Goal: Task Accomplishment & Management: Use online tool/utility

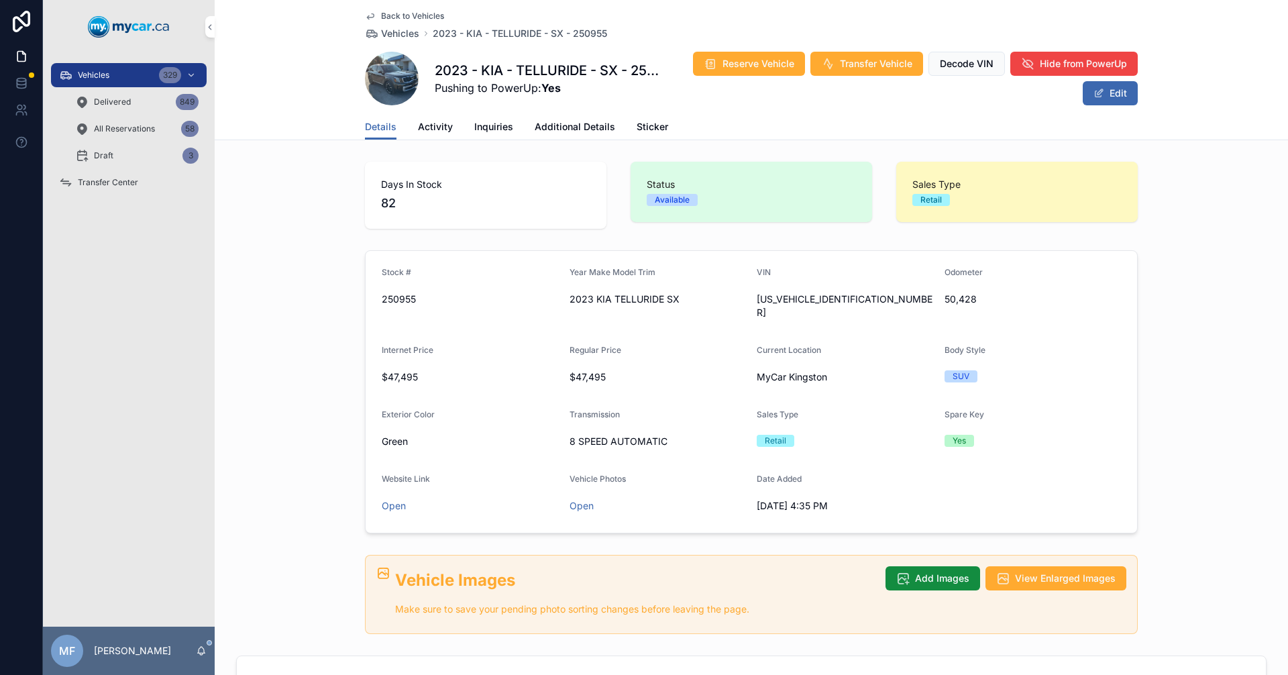
click at [392, 29] on span "Vehicles" at bounding box center [400, 33] width 38 height 13
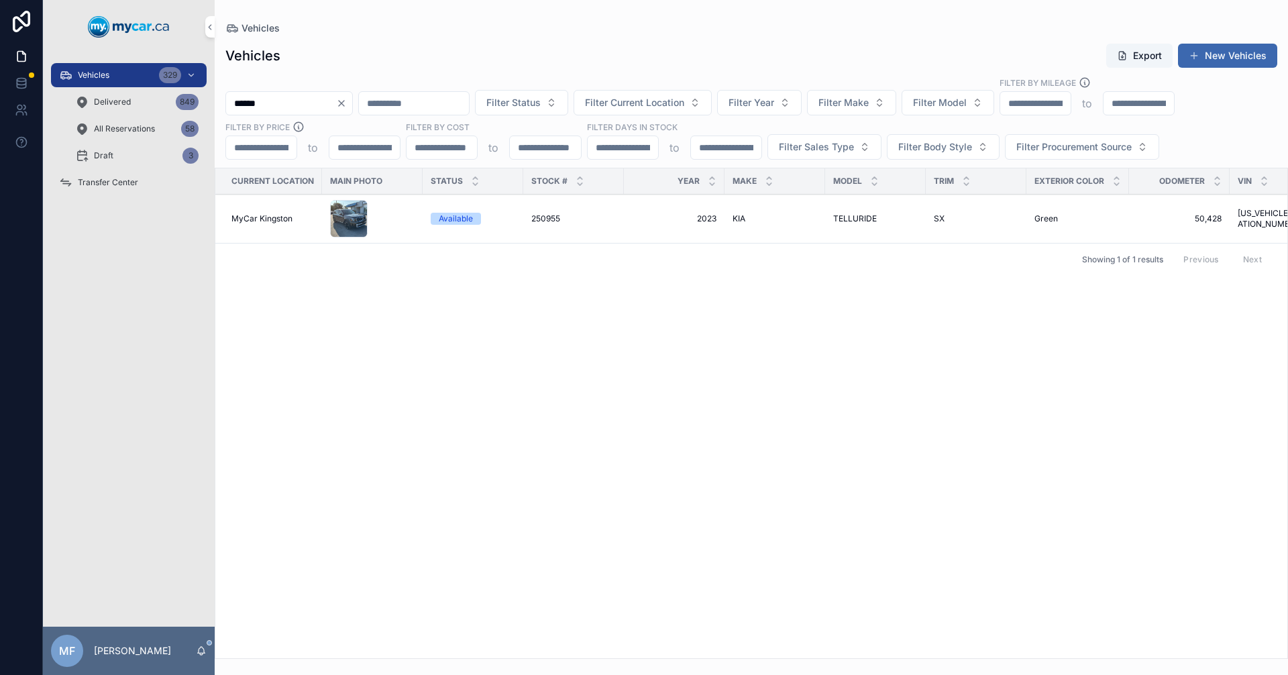
drag, startPoint x: 299, startPoint y: 107, endPoint x: 0, endPoint y: 91, distance: 298.9
click at [0, 90] on div "Vehicles 329 Delivered 849 All Reservations 58 Draft 3 Transfer Center MF Mike …" at bounding box center [644, 337] width 1288 height 675
type input "******"
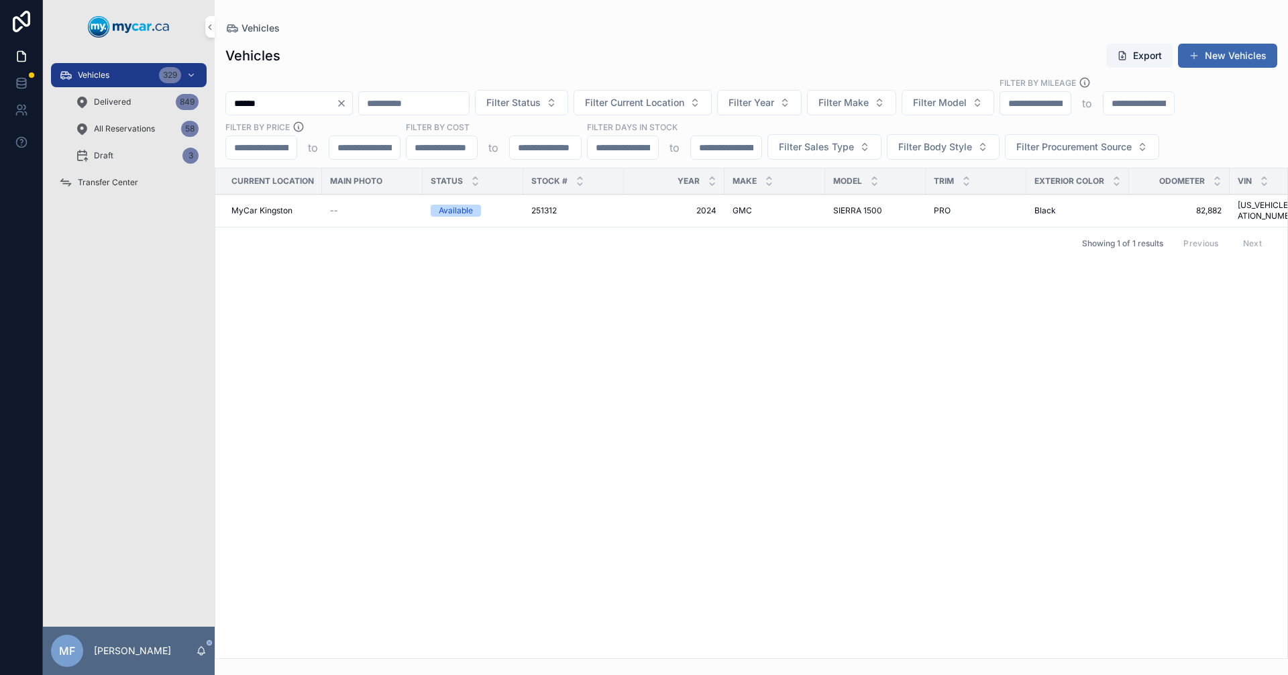
click at [541, 207] on span "251312" at bounding box center [543, 210] width 25 height 11
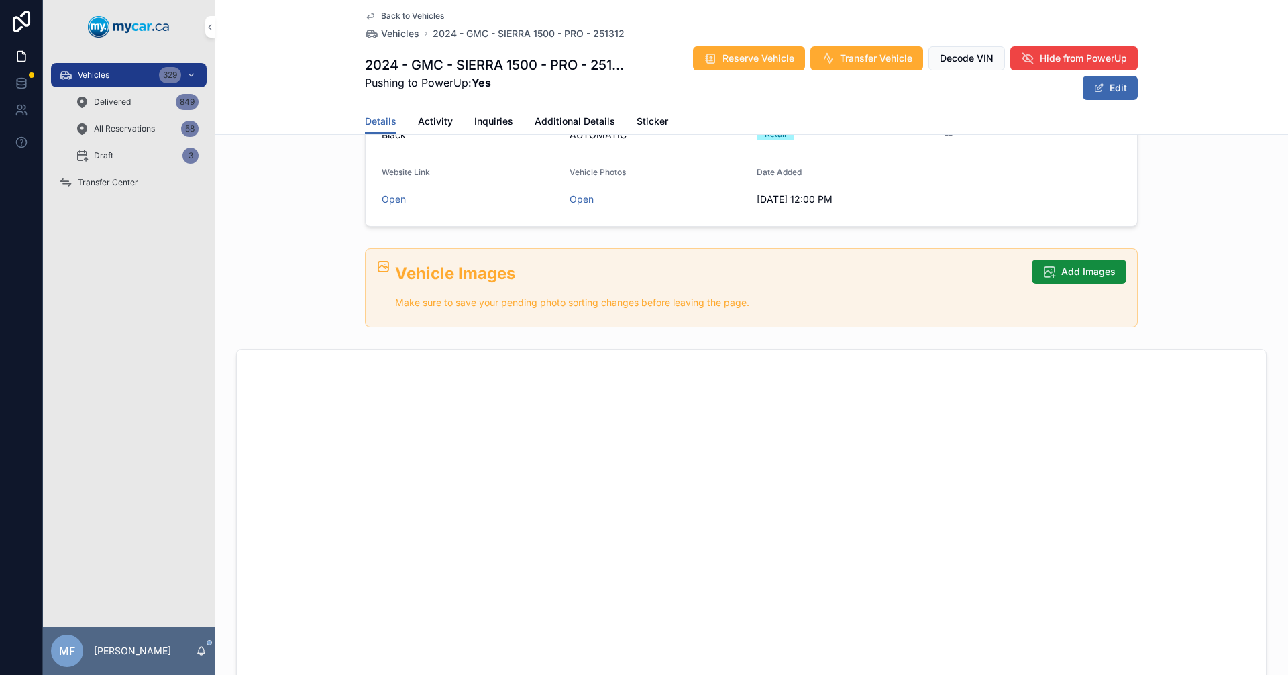
scroll to position [67, 0]
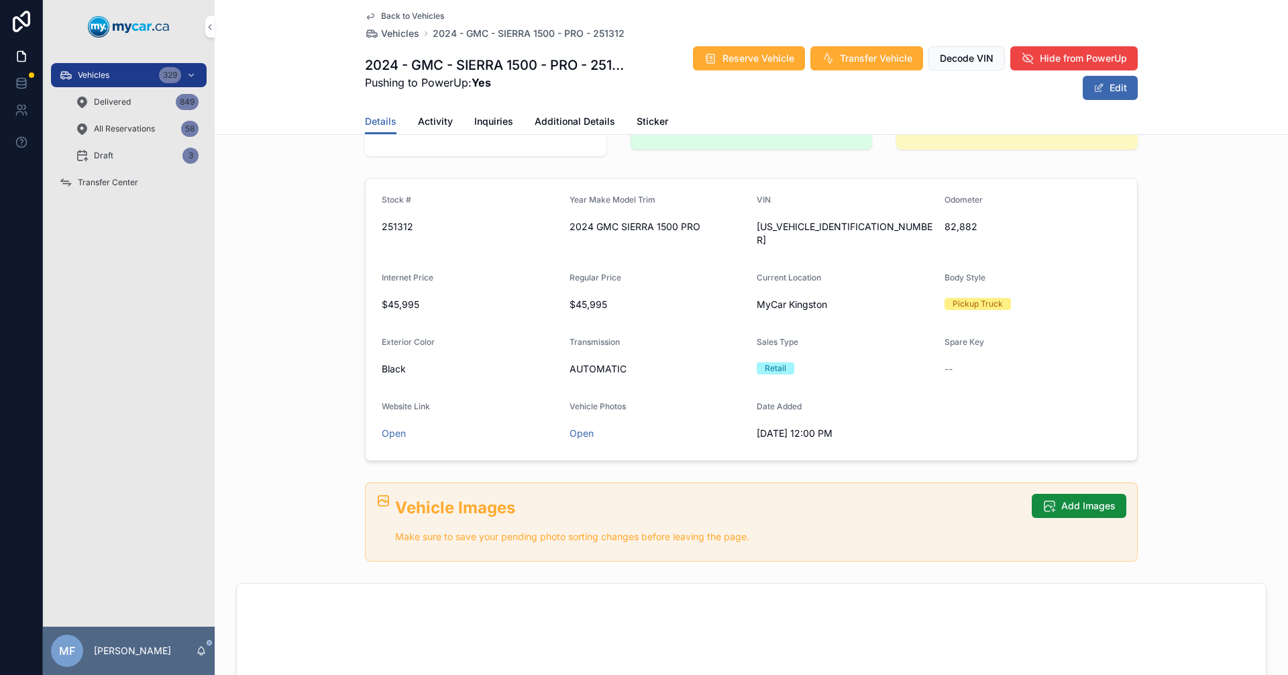
click at [1096, 499] on span "Add Images" at bounding box center [1088, 505] width 54 height 13
click at [398, 34] on span "Vehicles" at bounding box center [400, 33] width 38 height 13
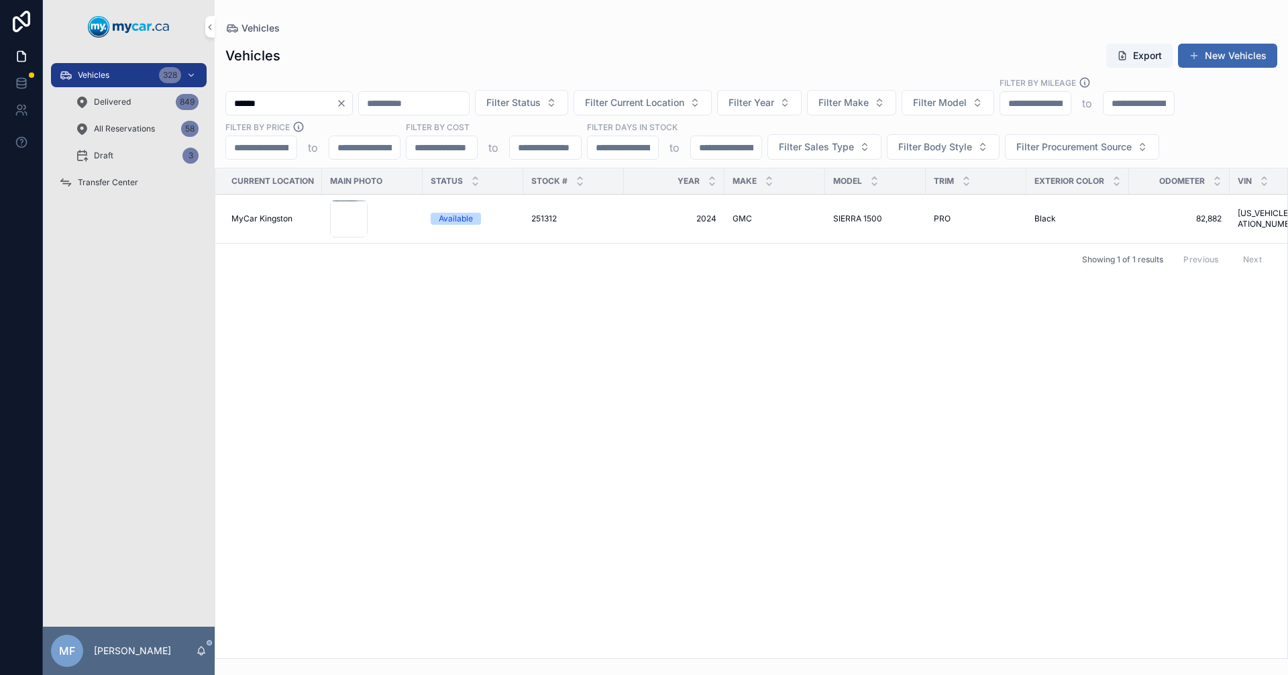
drag, startPoint x: 307, startPoint y: 105, endPoint x: 0, endPoint y: 129, distance: 308.2
click at [0, 127] on div "Vehicles 328 Delivered 849 All Reservations 58 Draft 3 Transfer Center MF Mike …" at bounding box center [644, 337] width 1288 height 675
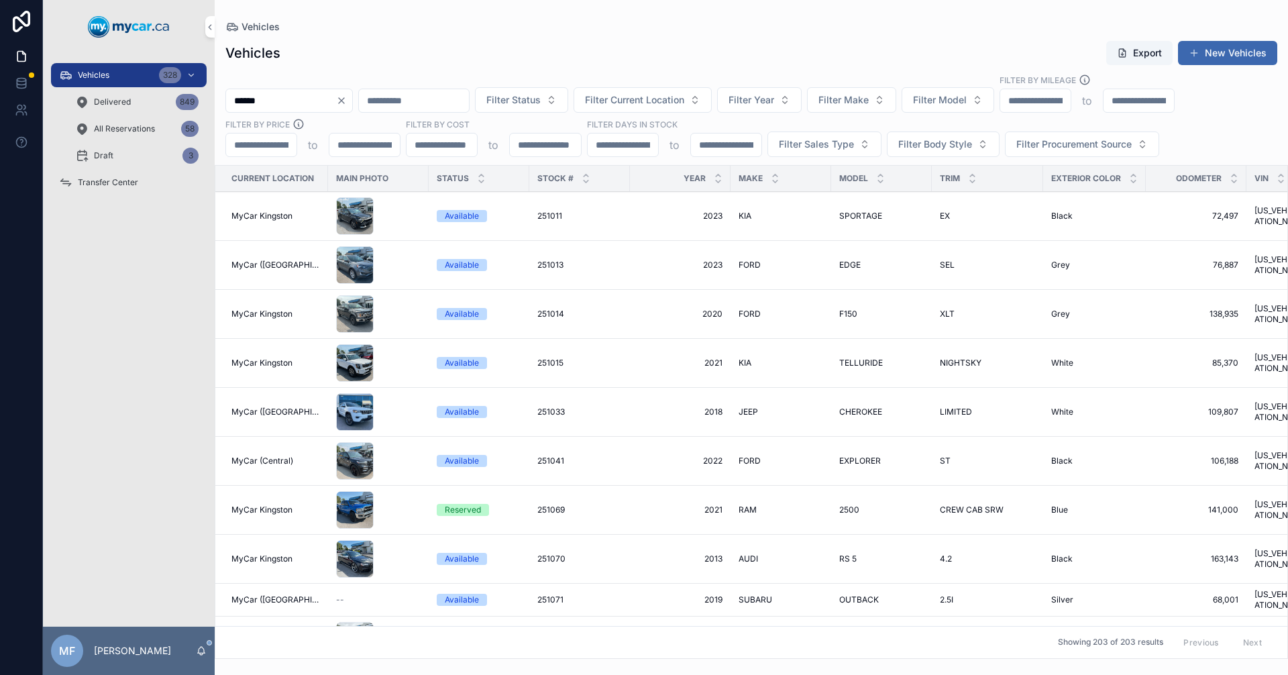
type input "******"
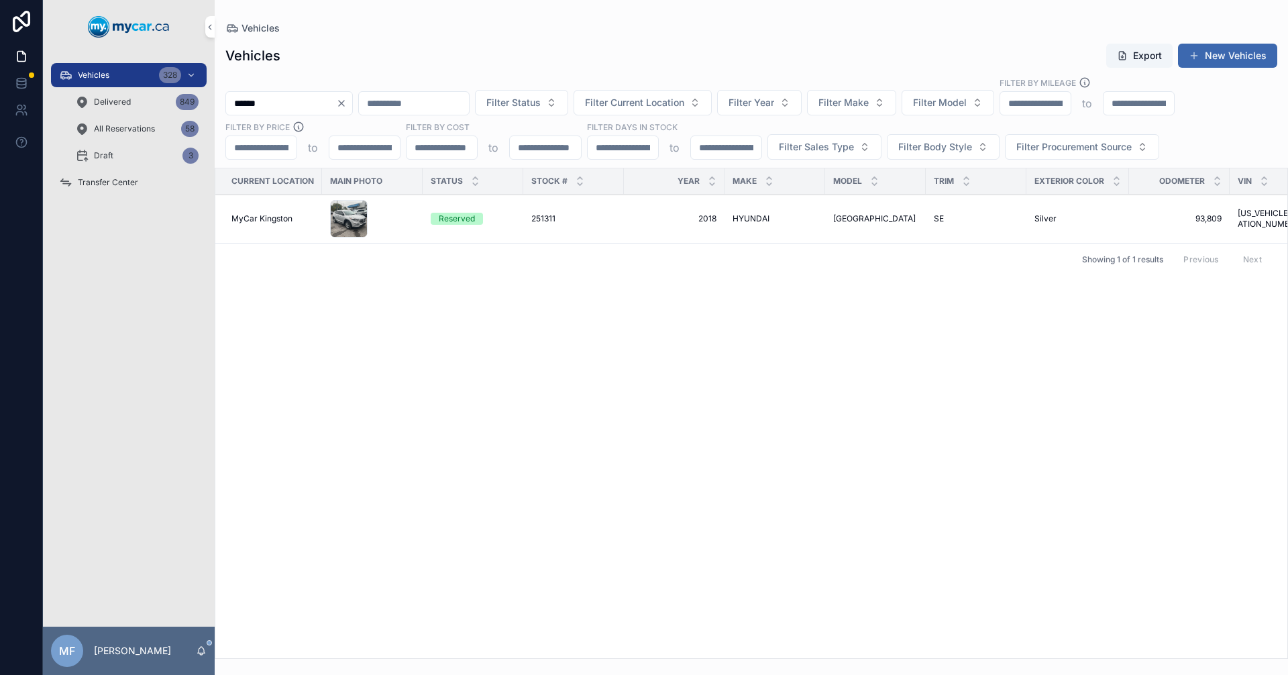
click at [855, 220] on span "TUCSON" at bounding box center [874, 218] width 83 height 11
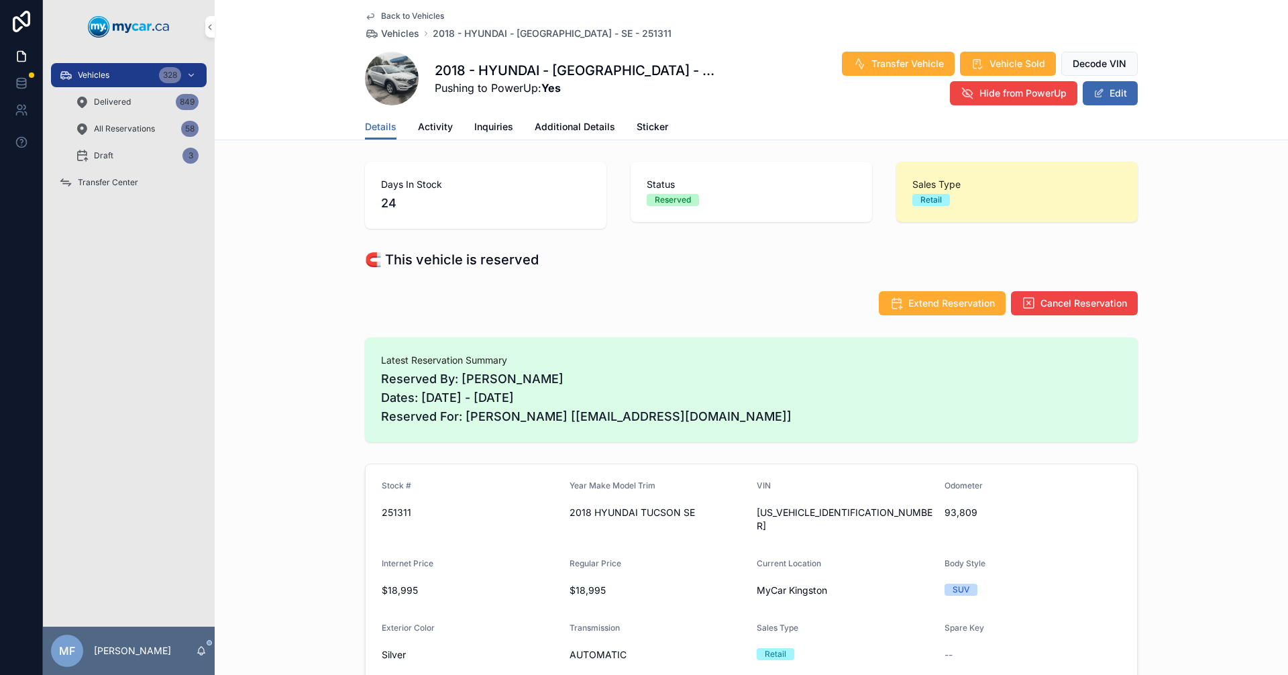
click at [405, 33] on span "Vehicles" at bounding box center [400, 33] width 38 height 13
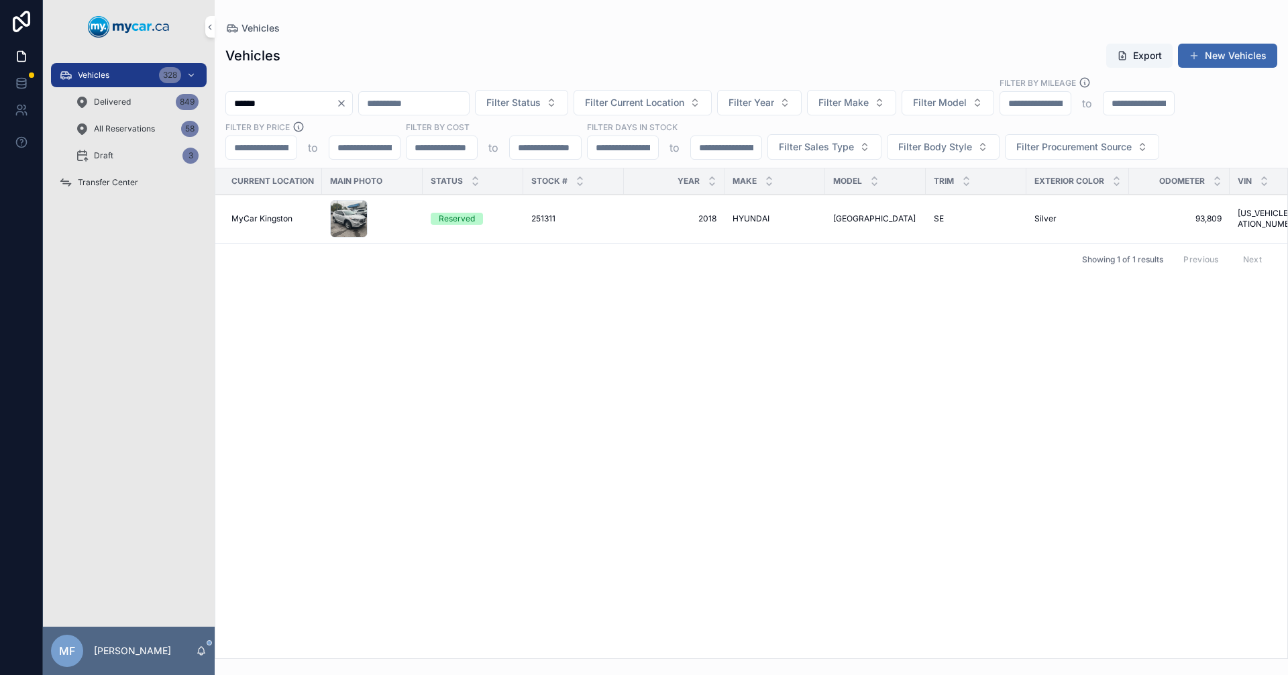
drag, startPoint x: 290, startPoint y: 105, endPoint x: 0, endPoint y: 105, distance: 289.8
click at [0, 104] on div "Vehicles 328 Delivered 849 All Reservations 58 Draft 3 Transfer Center MF Mike …" at bounding box center [644, 337] width 1288 height 675
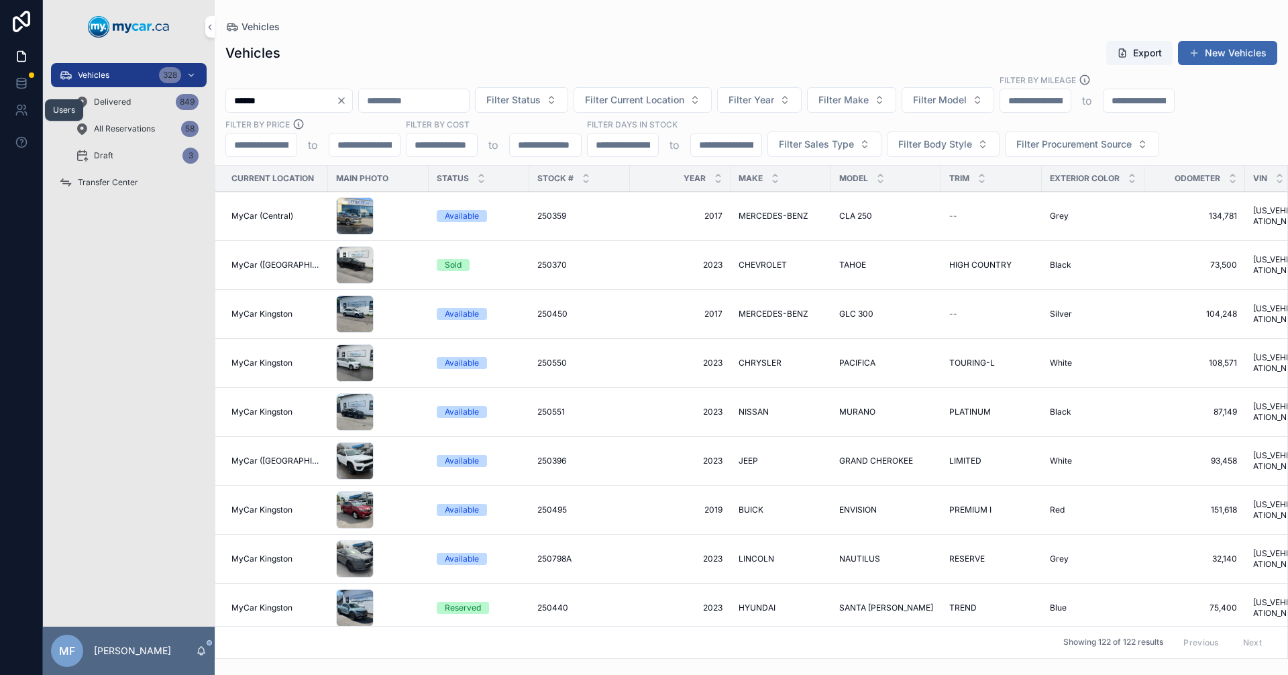
type input "******"
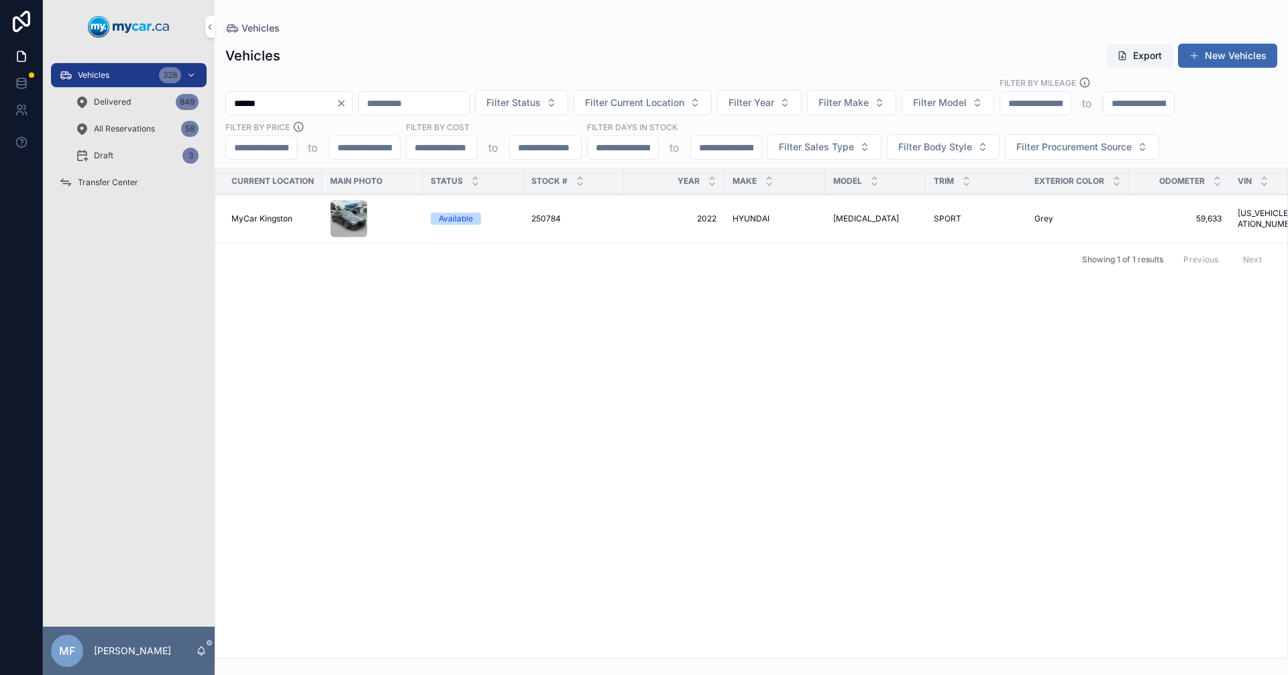
click at [860, 215] on span "SONATA" at bounding box center [866, 218] width 66 height 11
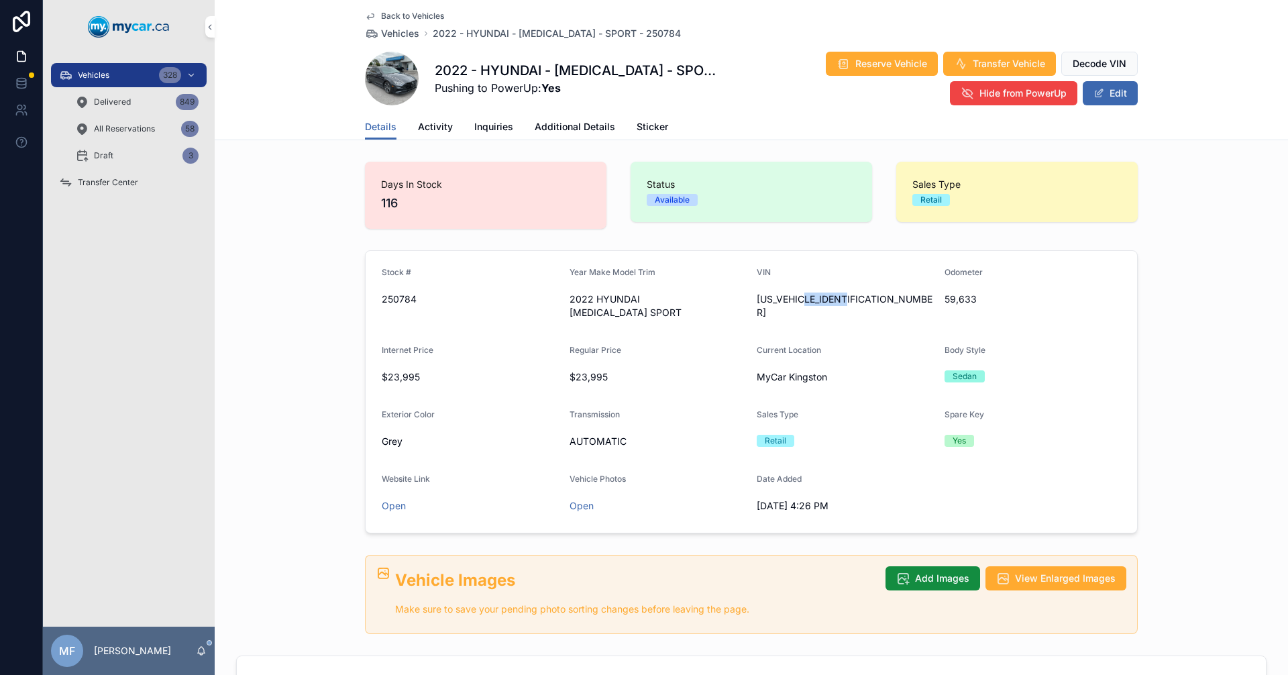
drag, startPoint x: 804, startPoint y: 299, endPoint x: 899, endPoint y: 305, distance: 94.7
click at [899, 305] on span "5NPEJ4J25NH136242" at bounding box center [845, 305] width 177 height 27
click at [400, 28] on span "Vehicles" at bounding box center [400, 33] width 38 height 13
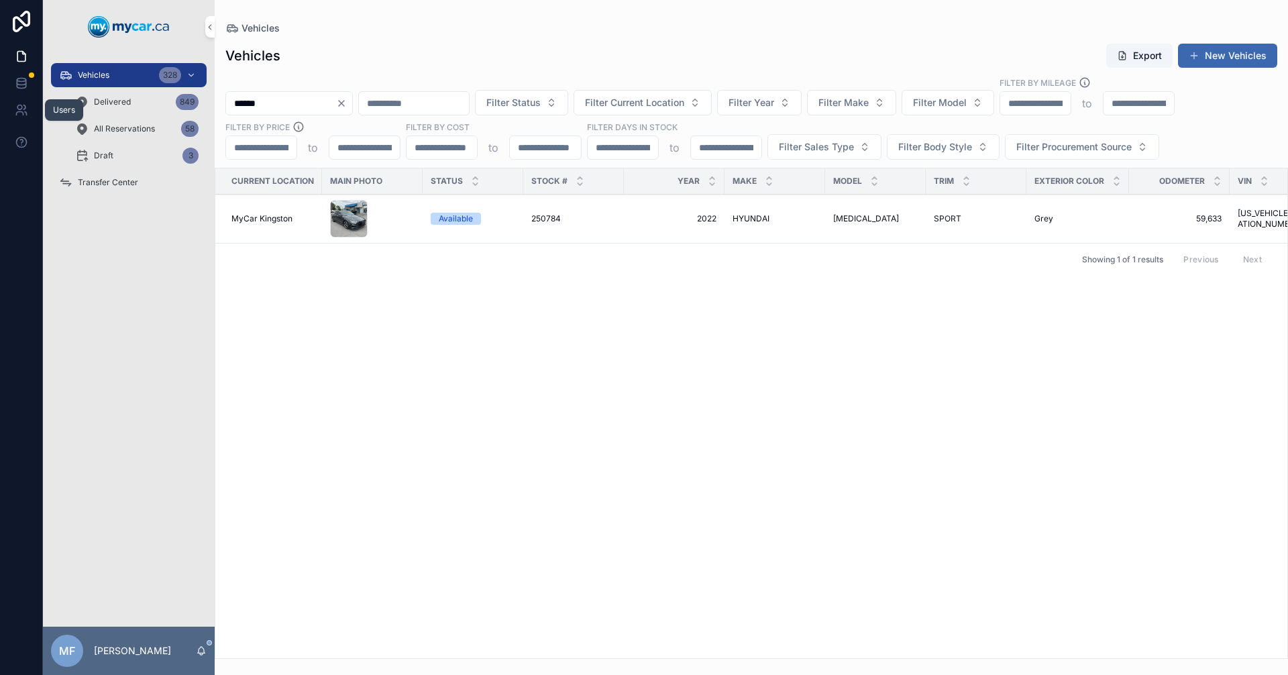
drag, startPoint x: 347, startPoint y: 104, endPoint x: 0, endPoint y: 130, distance: 347.8
click at [0, 130] on div "Users Vehicles 328 Delivered 849 All Reservations 58 Draft 3 Transfer Center MF…" at bounding box center [644, 337] width 1288 height 675
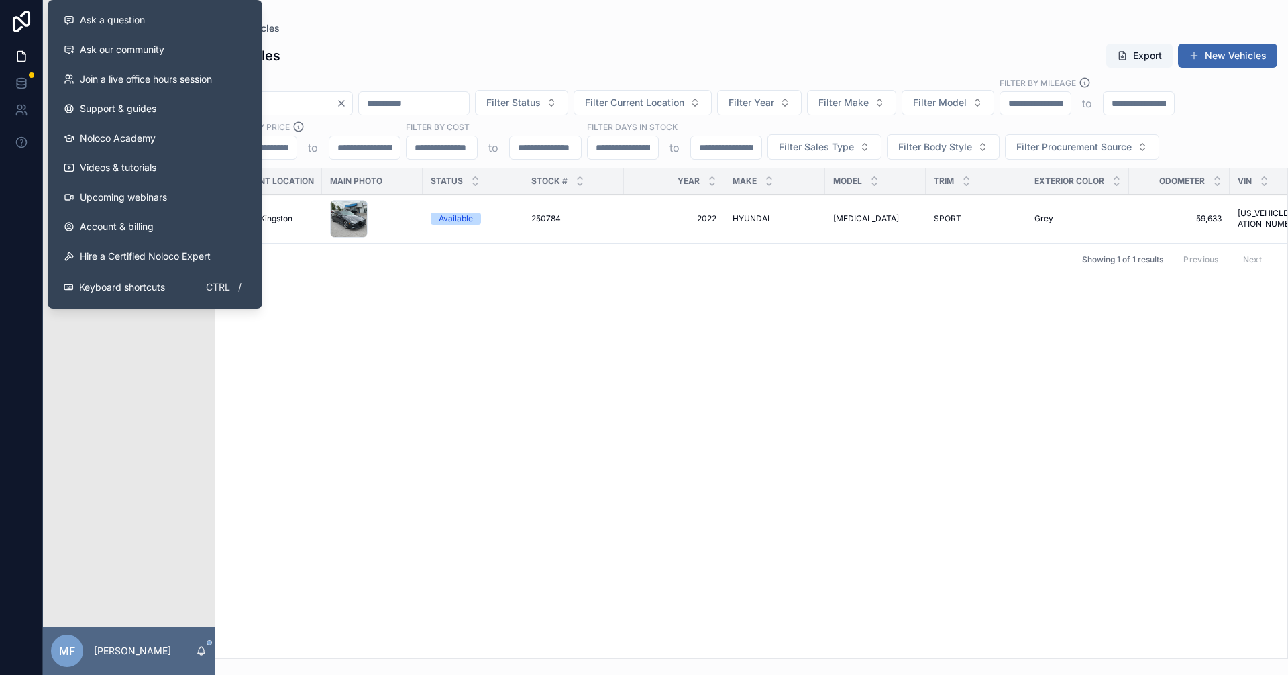
type input "******"
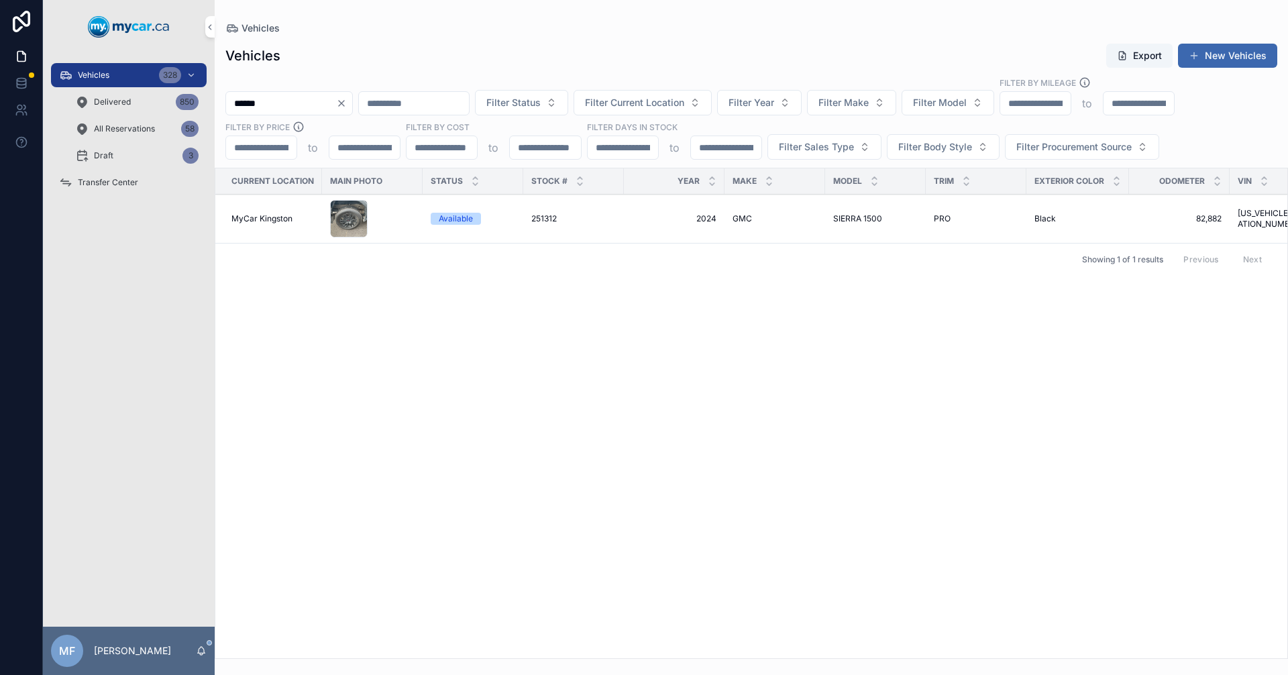
click at [553, 213] on span "251312" at bounding box center [543, 218] width 25 height 11
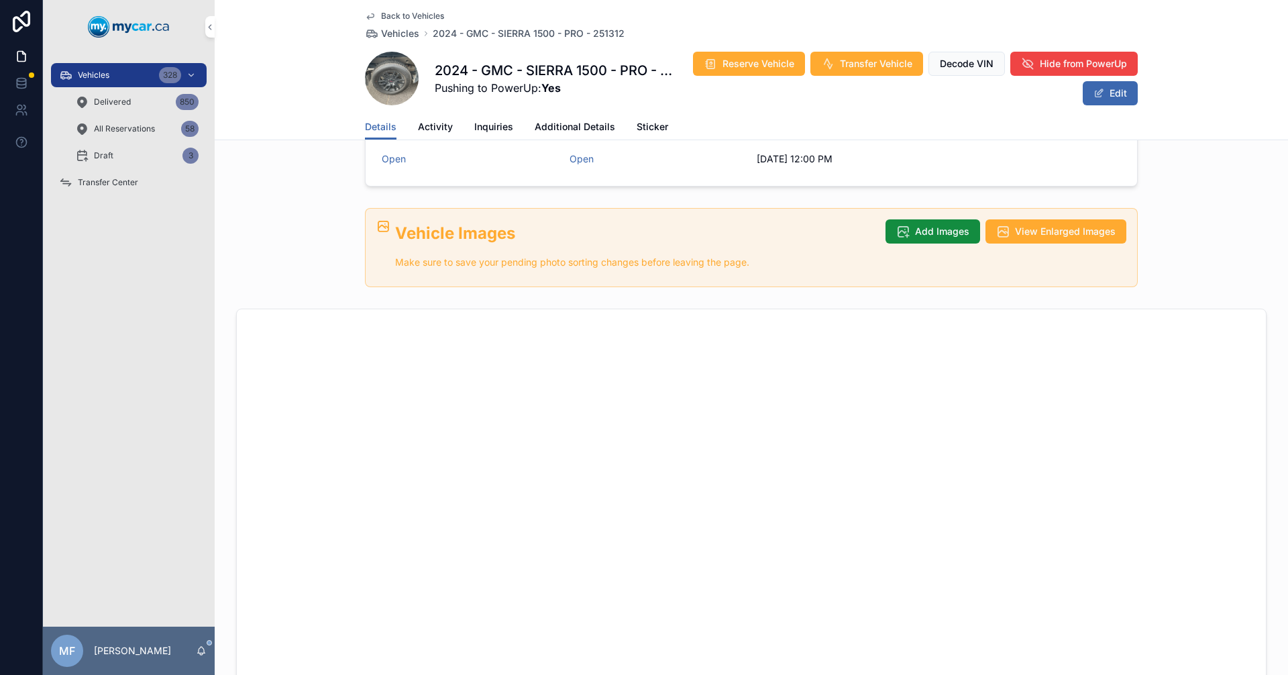
scroll to position [201, 0]
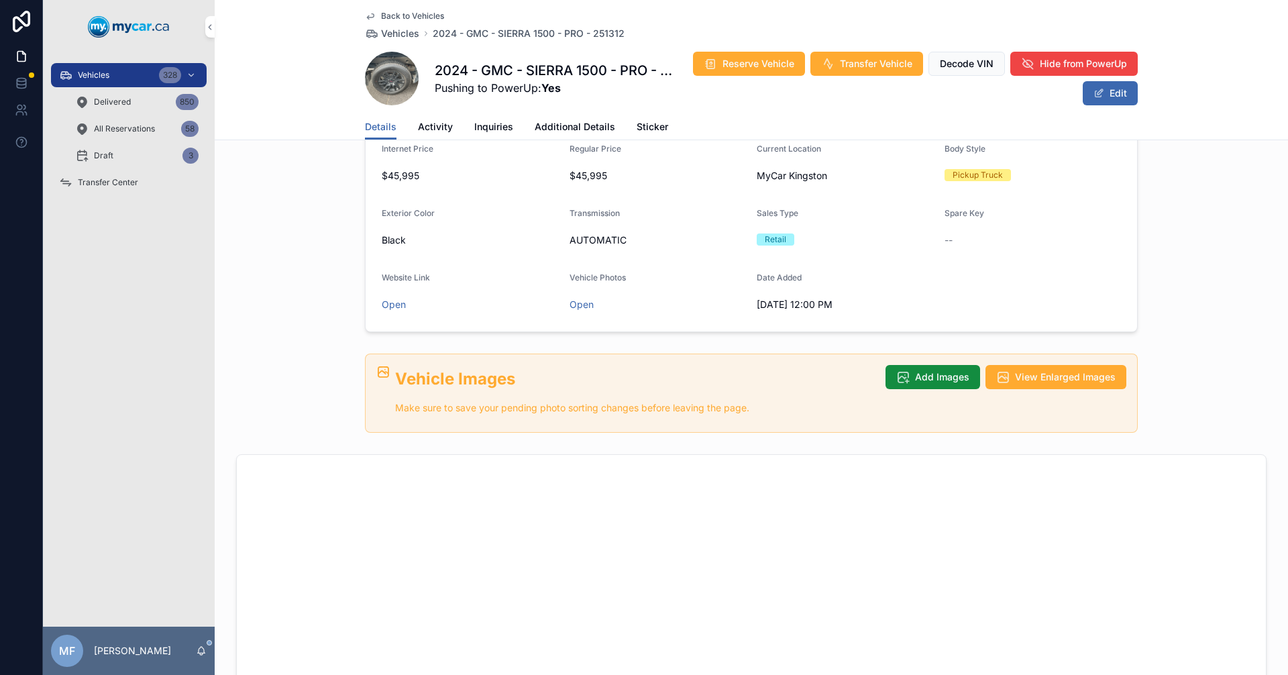
click at [943, 374] on button "Add Images" at bounding box center [933, 377] width 95 height 24
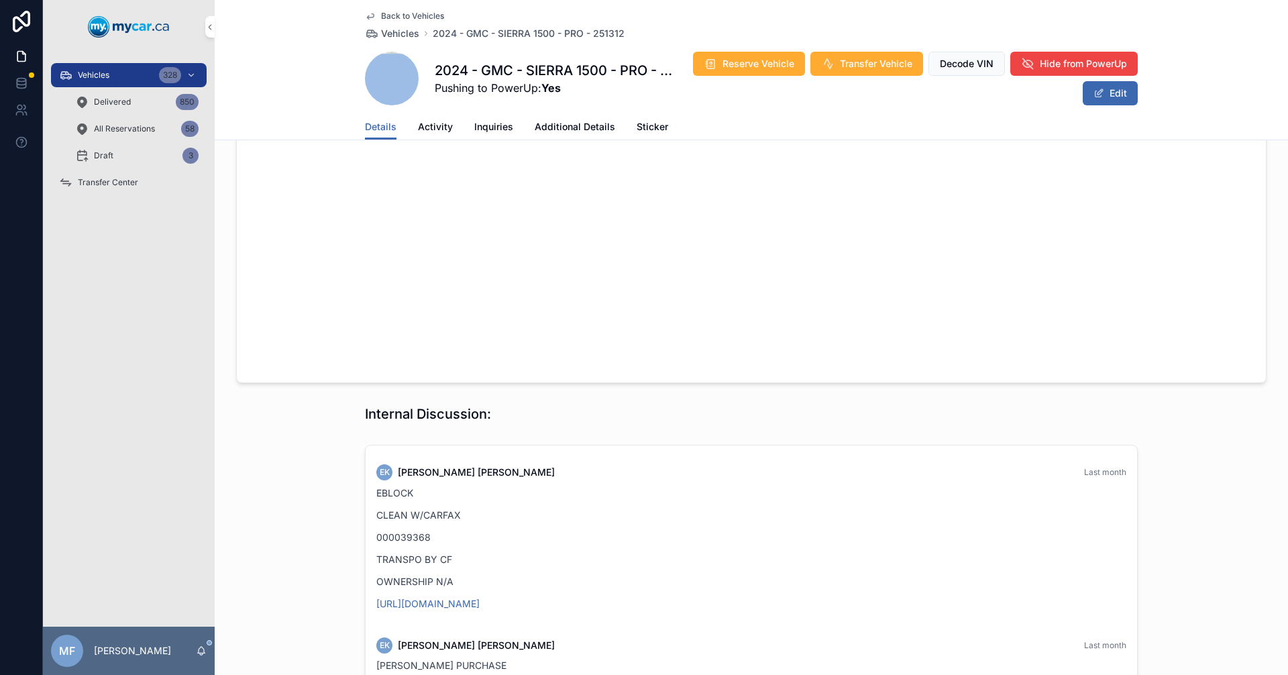
scroll to position [1006, 0]
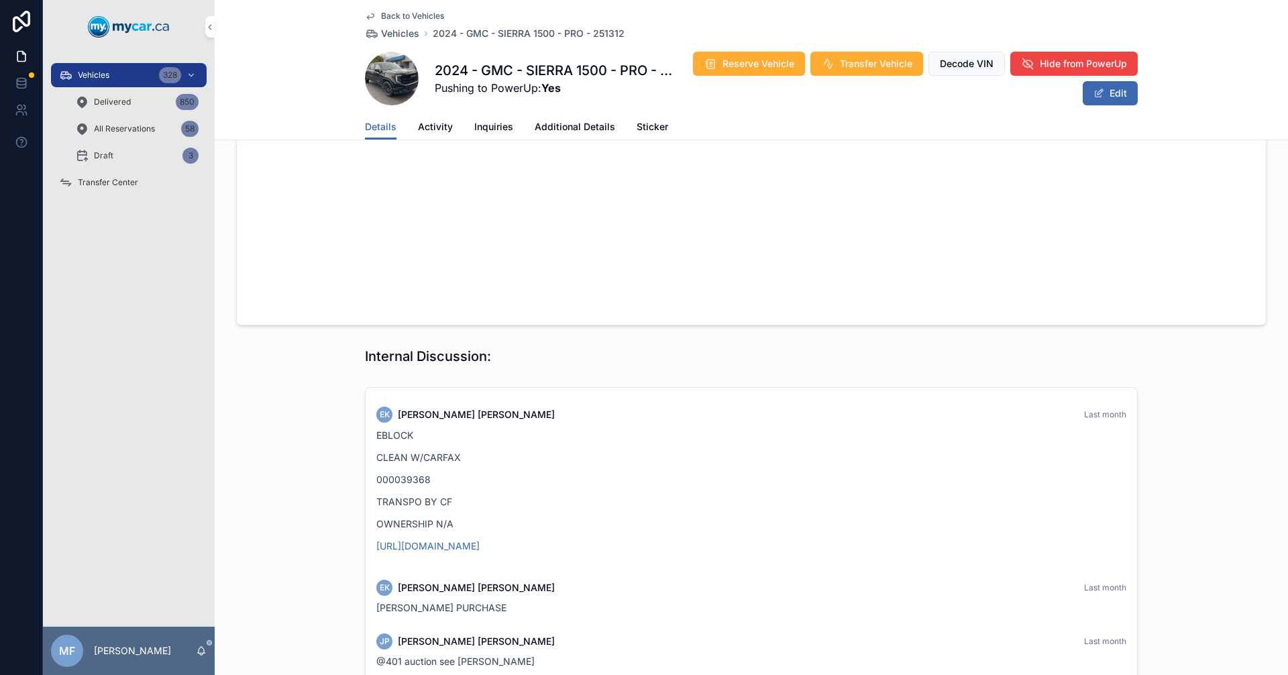
click at [381, 32] on span "Vehicles" at bounding box center [400, 33] width 38 height 13
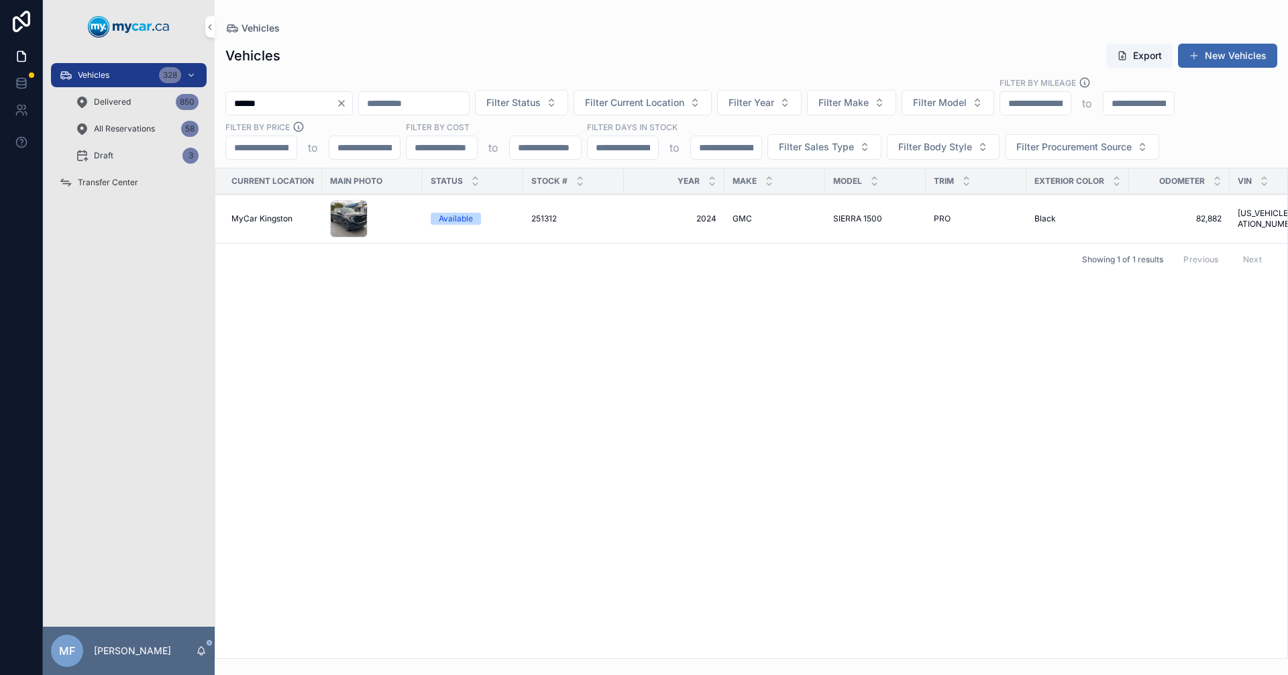
drag, startPoint x: 332, startPoint y: 105, endPoint x: 54, endPoint y: 112, distance: 278.5
click at [50, 109] on div "Vehicles 328 Delivered 850 All Reservations 58 Draft 3 Transfer Center MF Mike …" at bounding box center [665, 337] width 1245 height 675
type input "******"
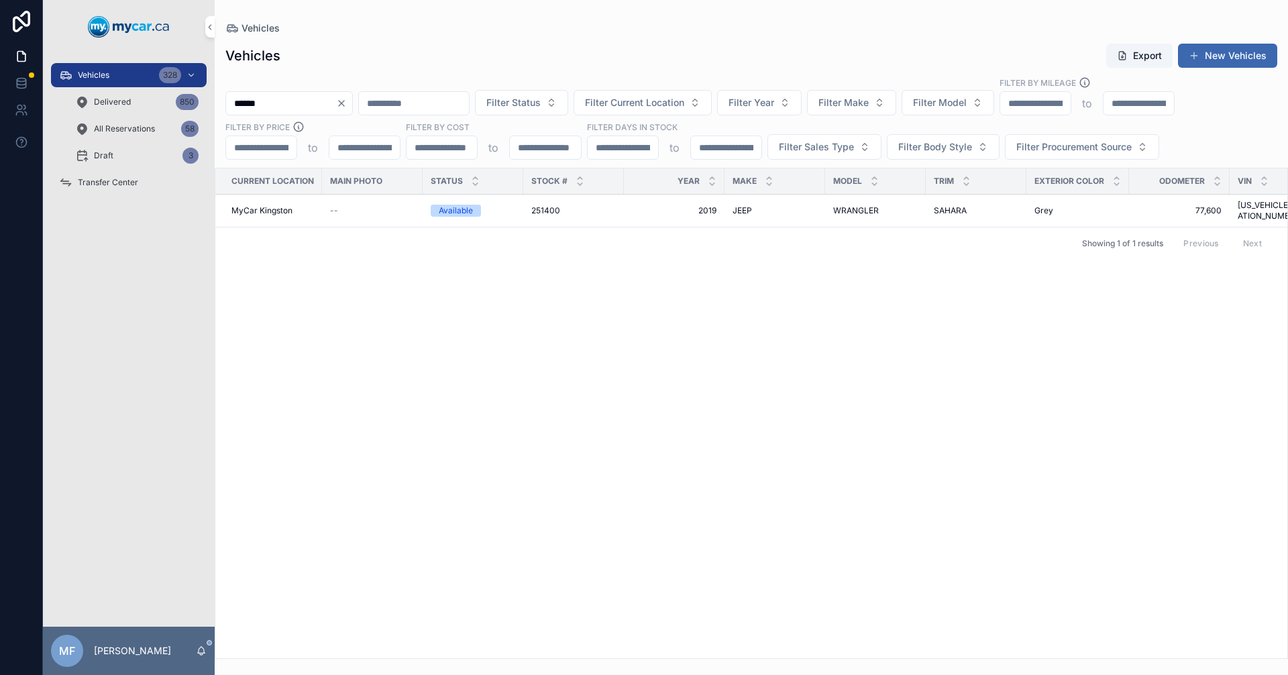
click at [756, 205] on div "JEEP JEEP" at bounding box center [775, 210] width 85 height 11
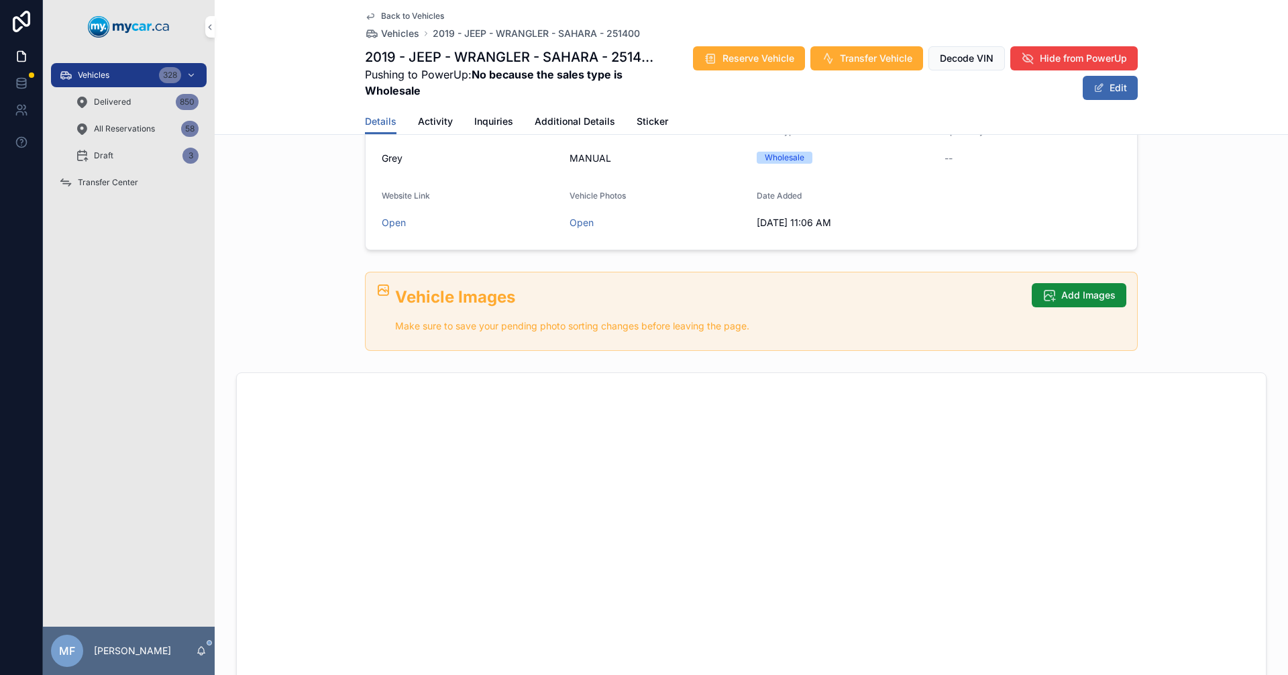
scroll to position [134, 0]
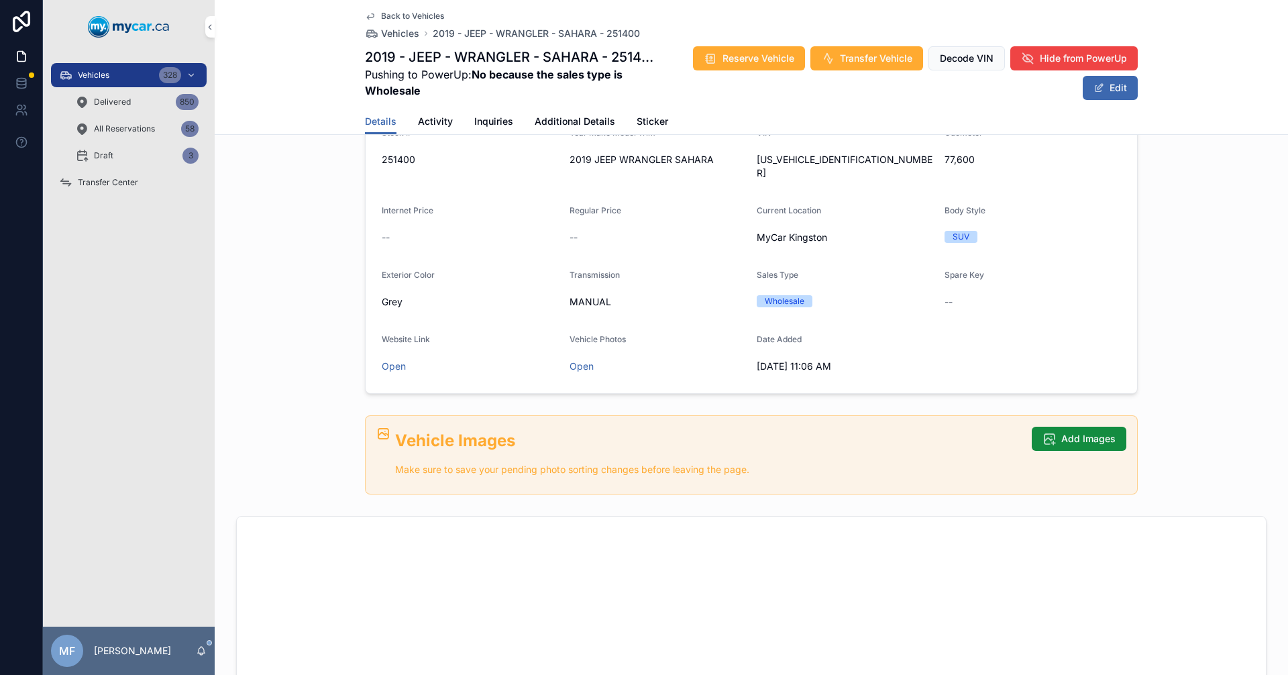
click at [1105, 432] on span "Add Images" at bounding box center [1088, 438] width 54 height 13
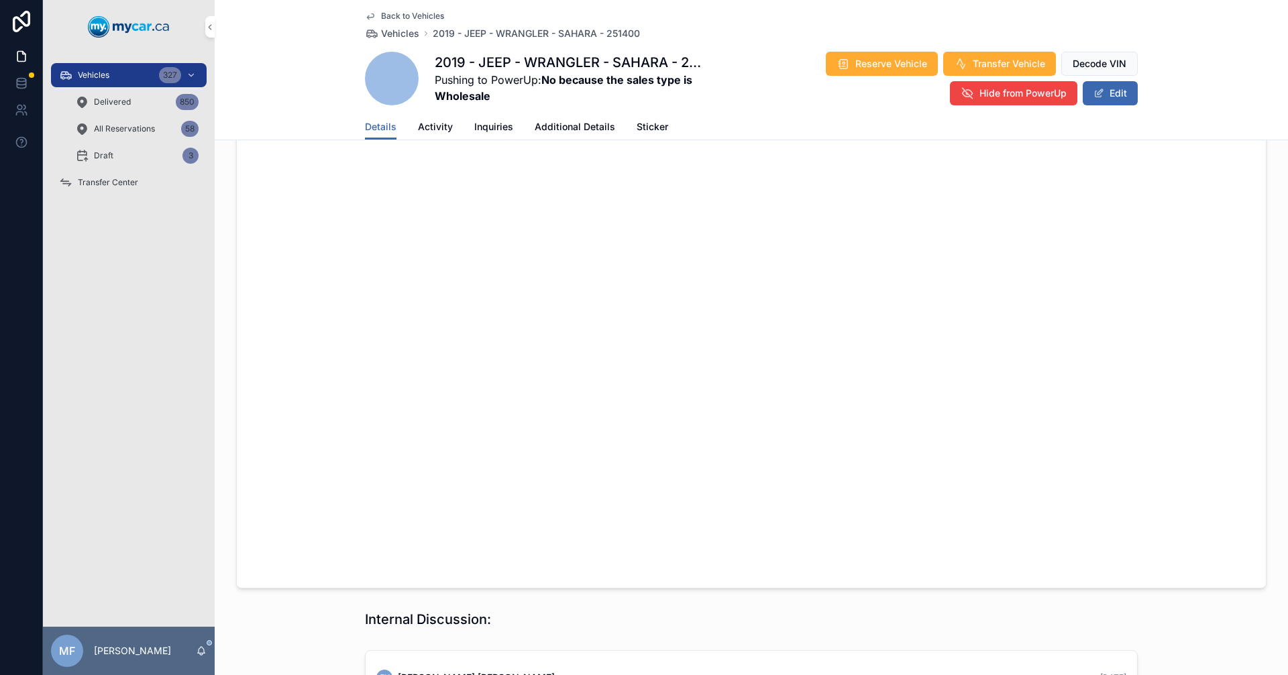
scroll to position [408, 0]
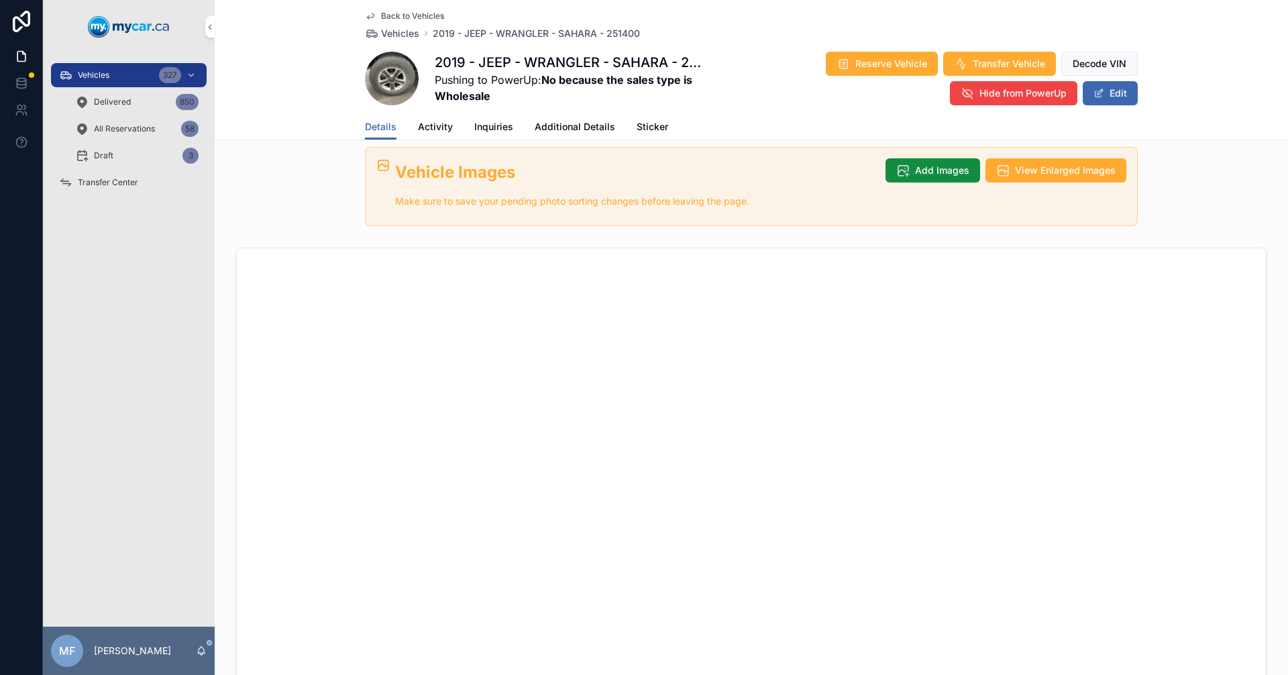
click at [927, 164] on span "Add Images" at bounding box center [942, 170] width 54 height 13
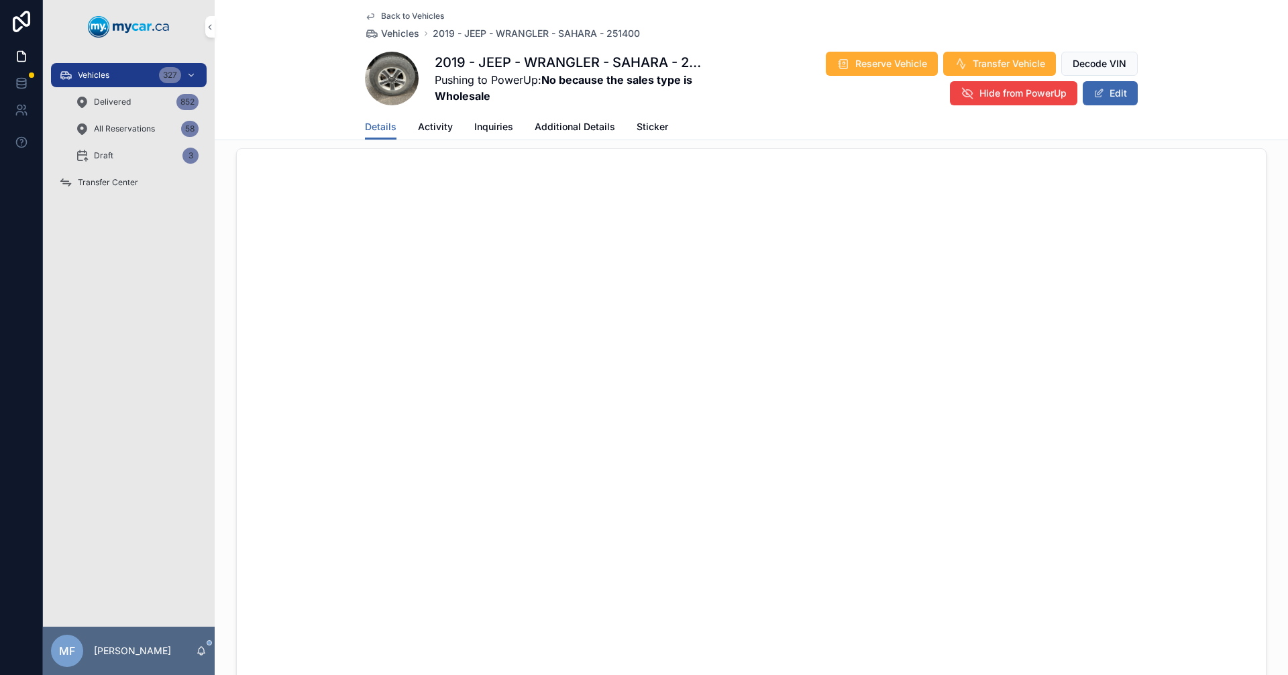
scroll to position [207, 0]
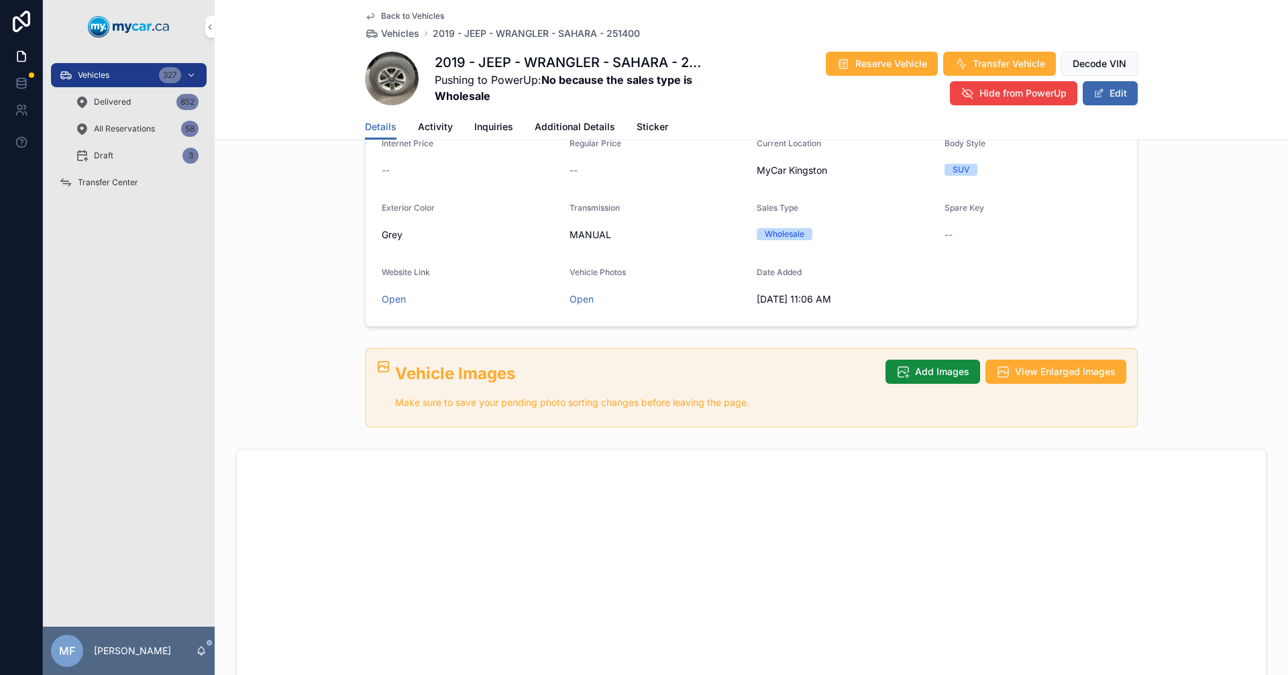
click at [939, 365] on span "Add Images" at bounding box center [942, 371] width 54 height 13
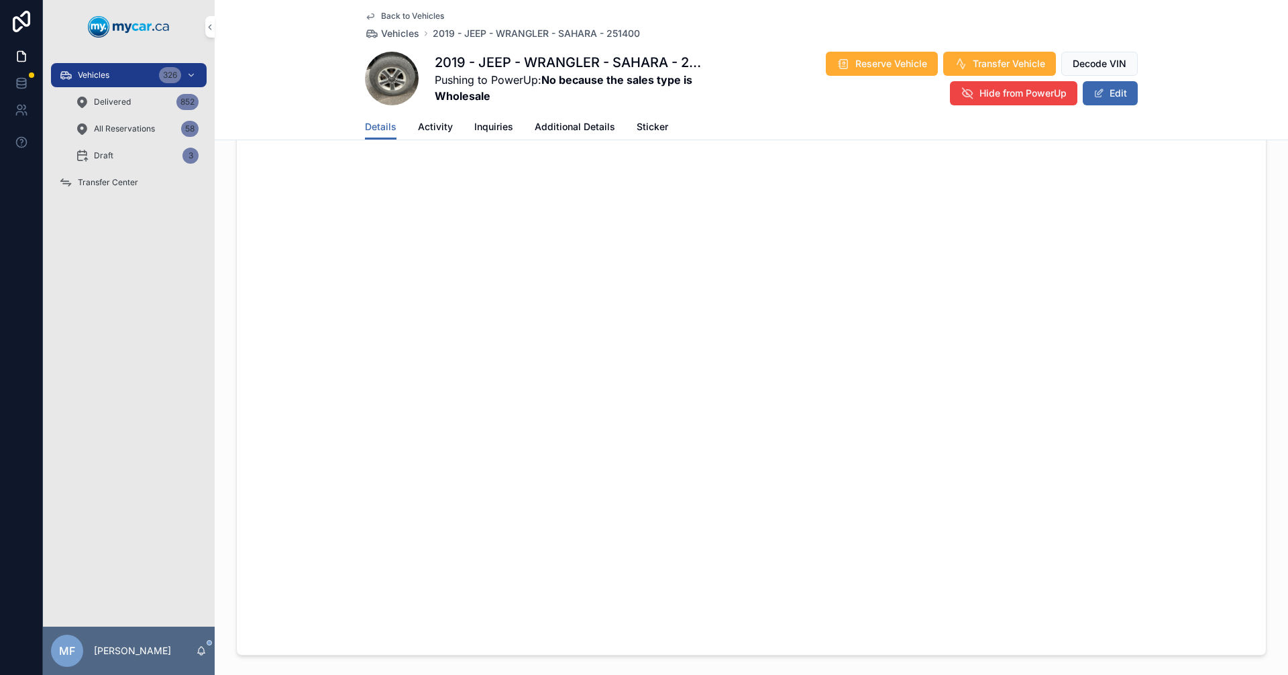
scroll to position [743, 0]
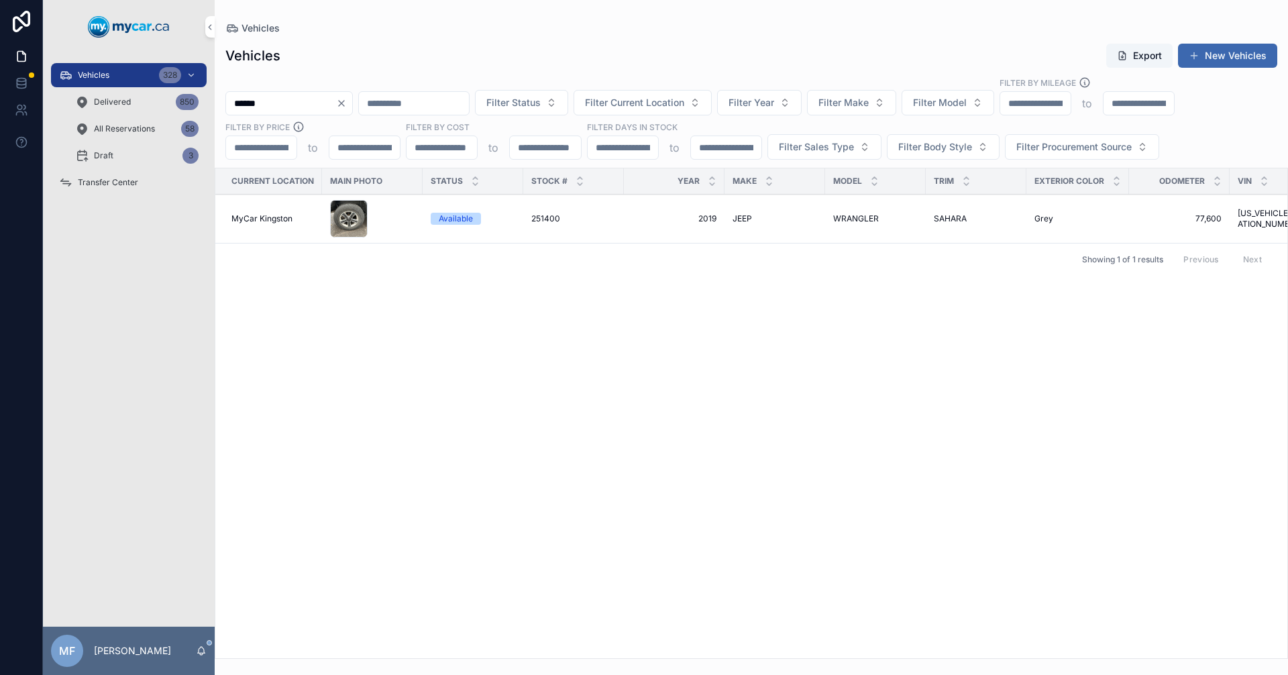
drag, startPoint x: 303, startPoint y: 103, endPoint x: 134, endPoint y: 91, distance: 169.5
click at [140, 93] on div "Vehicles 328 Delivered 850 All Reservations 58 Draft 3 Transfer Center MF [PERS…" at bounding box center [665, 337] width 1245 height 675
type input "******"
click at [851, 215] on div "RIO5 RIO5" at bounding box center [875, 218] width 85 height 11
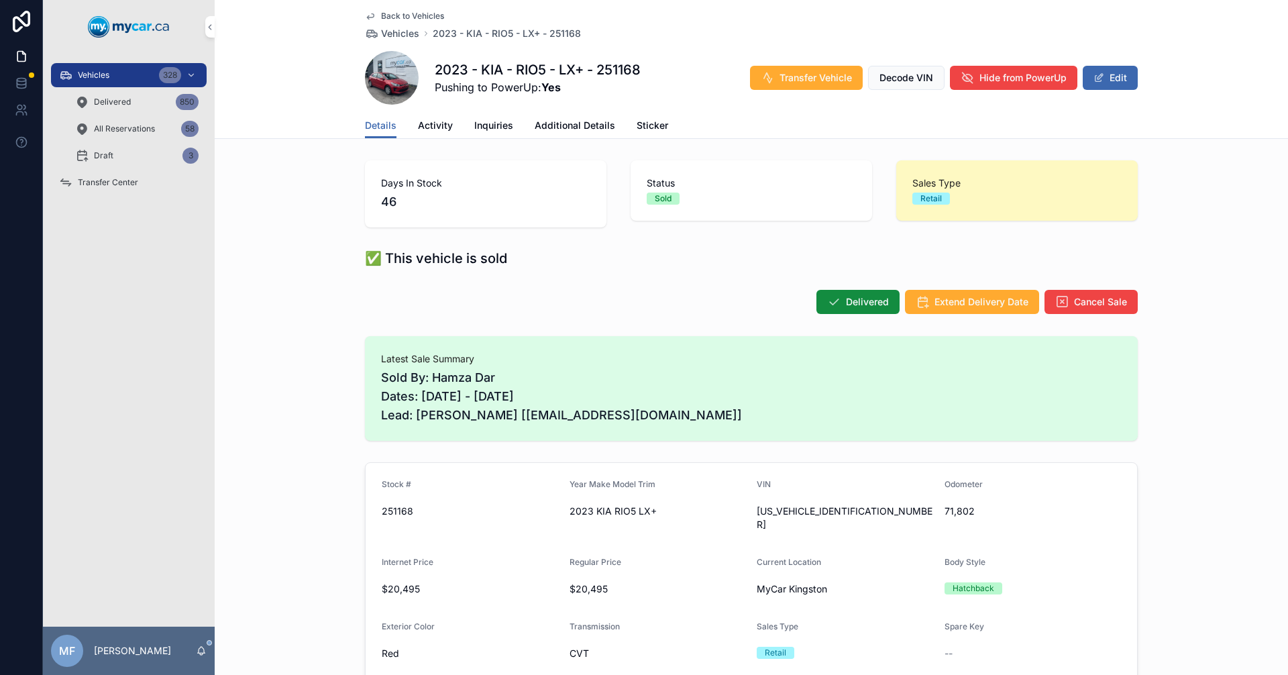
click at [0, 0] on icon "scrollable content" at bounding box center [0, 0] width 0 height 0
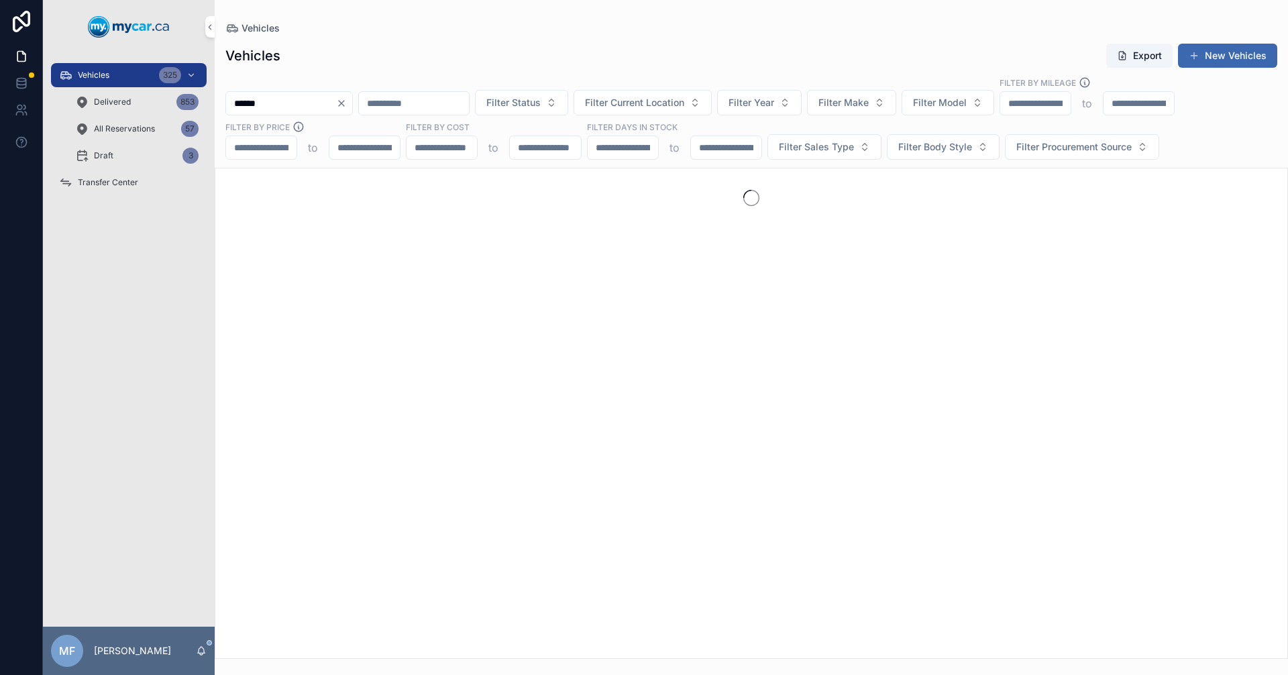
drag, startPoint x: 341, startPoint y: 105, endPoint x: 171, endPoint y: 106, distance: 170.4
click at [172, 106] on div "Vehicles 325 Delivered 853 All Reservations 57 Draft 3 Transfer Center MF Mike …" at bounding box center [665, 337] width 1245 height 675
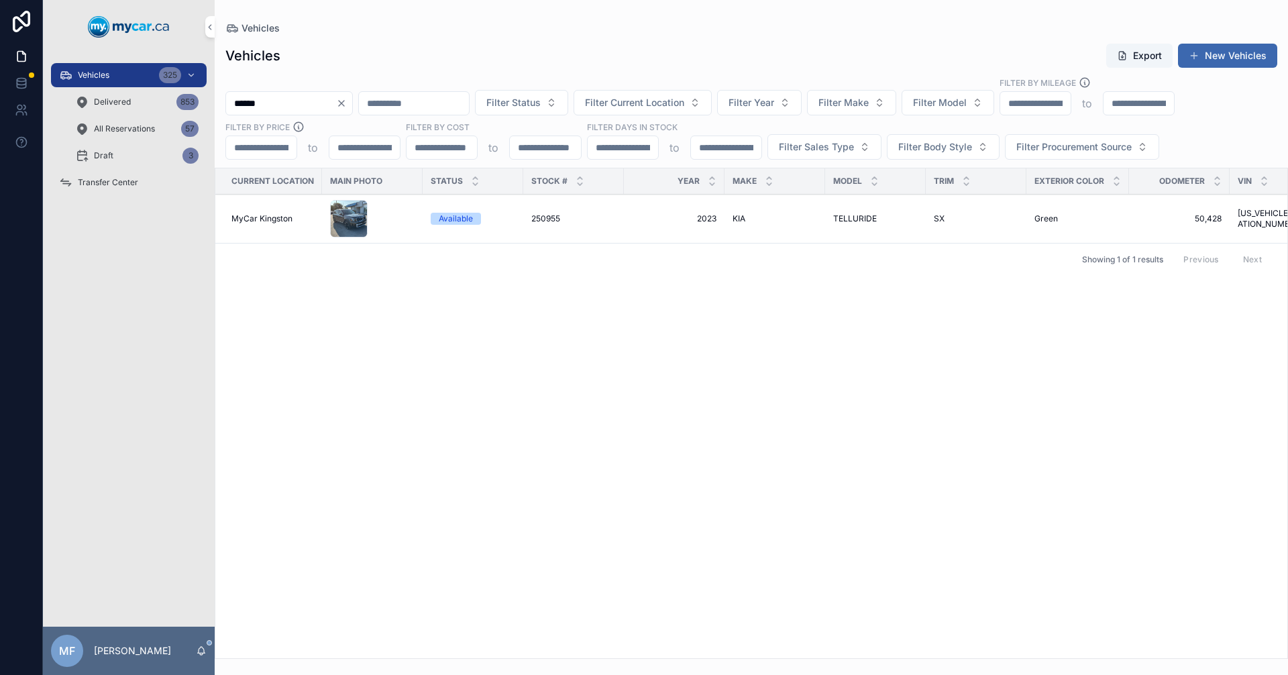
type input "******"
click at [745, 217] on span "KIA" at bounding box center [739, 218] width 13 height 11
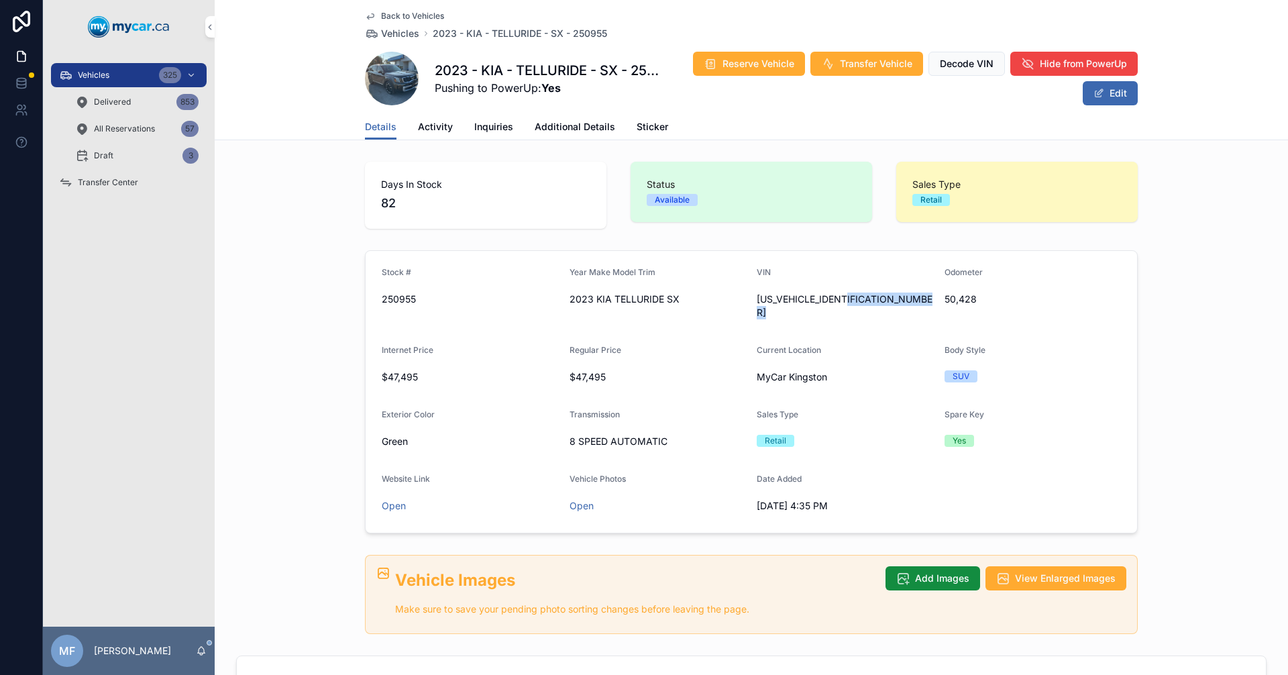
drag, startPoint x: 867, startPoint y: 299, endPoint x: 755, endPoint y: 302, distance: 111.4
click at [757, 302] on div "5XYP5DGC7PG342198" at bounding box center [845, 305] width 177 height 27
click at [867, 305] on span "5XYP5DGC7PG342198" at bounding box center [845, 305] width 177 height 27
click at [0, 0] on icon "scrollable content" at bounding box center [0, 0] width 0 height 0
click at [394, 35] on span "Vehicles" at bounding box center [400, 33] width 38 height 13
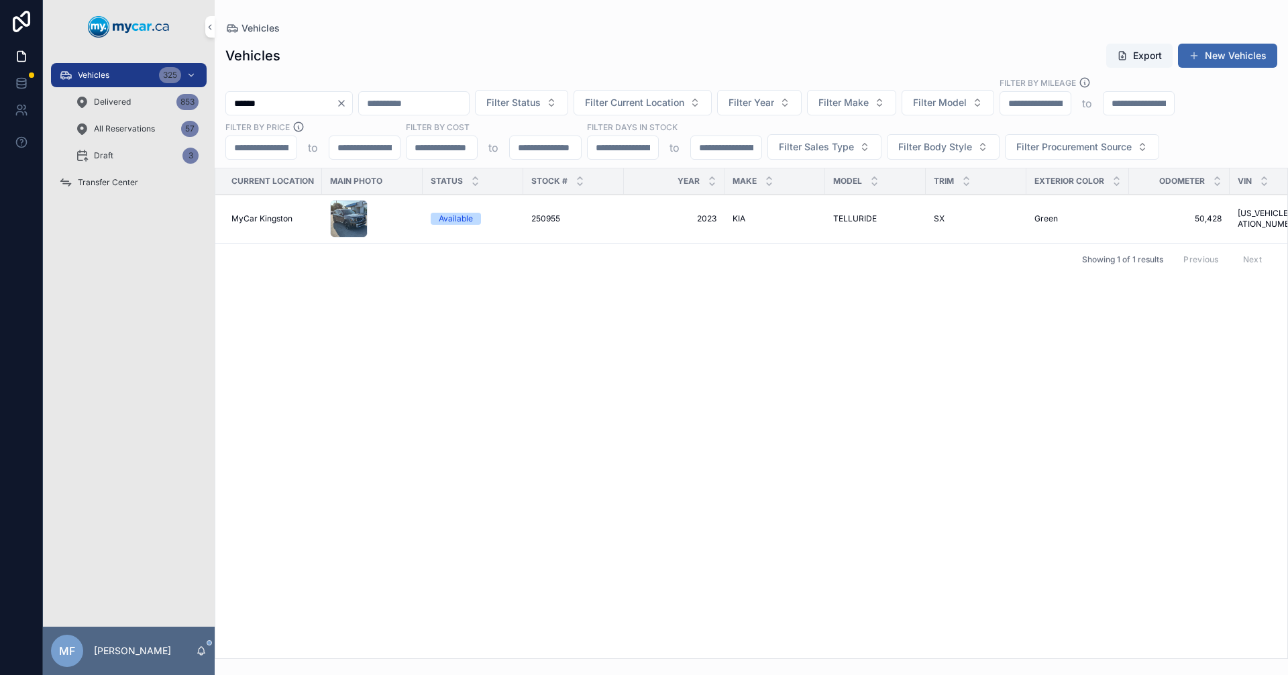
drag, startPoint x: 309, startPoint y: 108, endPoint x: 0, endPoint y: 136, distance: 310.6
click at [0, 136] on div "Vehicles 325 Delivered 853 All Reservations 57 Draft 3 Transfer Center MF Mike …" at bounding box center [644, 337] width 1288 height 675
type input "*******"
click at [562, 217] on span "251122A" at bounding box center [546, 218] width 31 height 11
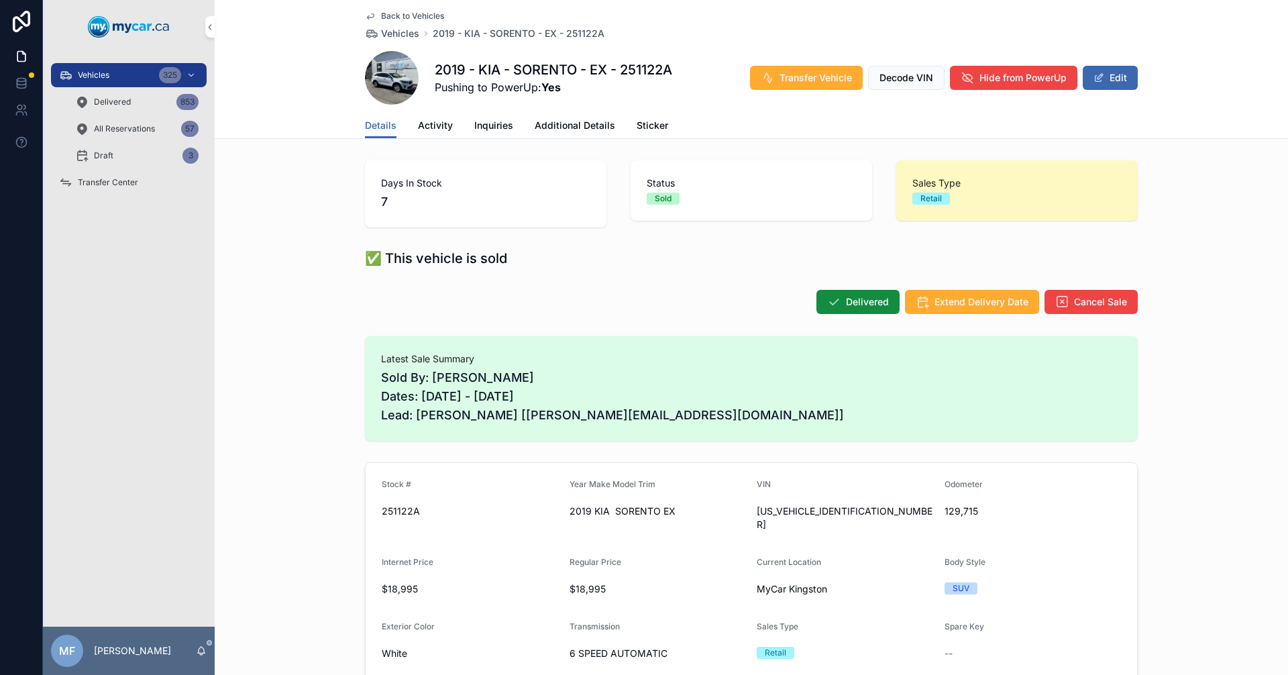
click at [0, 0] on icon "scrollable content" at bounding box center [0, 0] width 0 height 0
